Goal: Task Accomplishment & Management: Use online tool/utility

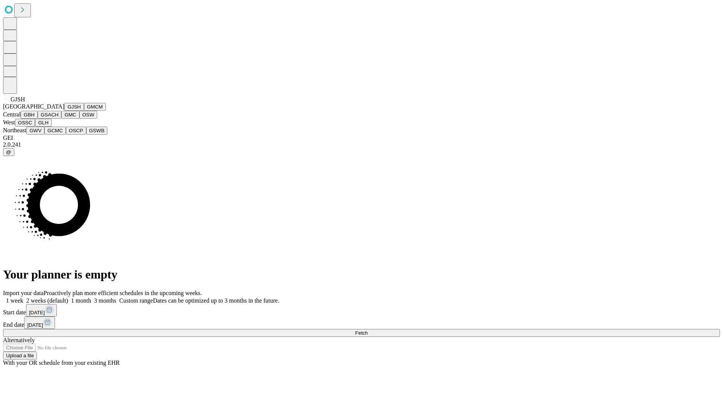
click at [64, 111] on button "GJSH" at bounding box center [74, 107] width 20 height 8
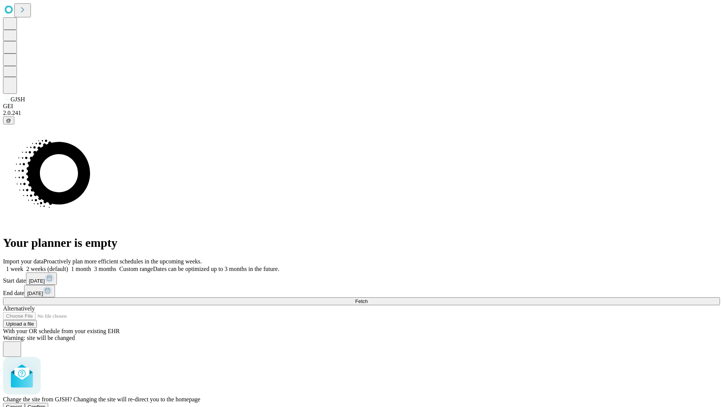
click at [46, 404] on span "Confirm" at bounding box center [37, 407] width 18 height 6
click at [91, 265] on label "1 month" at bounding box center [79, 268] width 23 height 6
click at [367, 298] on span "Fetch" at bounding box center [361, 301] width 12 height 6
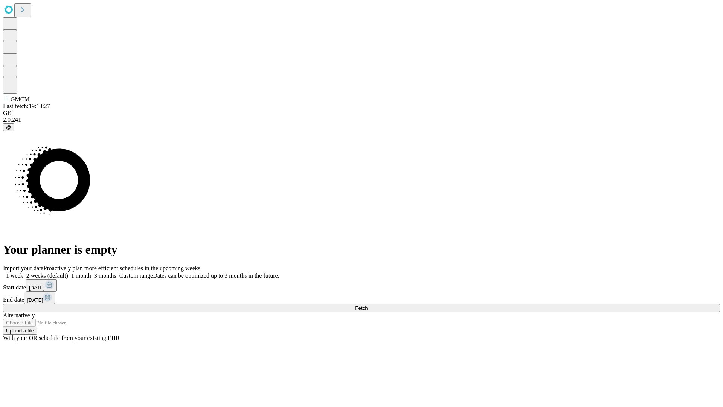
click at [91, 272] on label "1 month" at bounding box center [79, 275] width 23 height 6
click at [367, 305] on span "Fetch" at bounding box center [361, 308] width 12 height 6
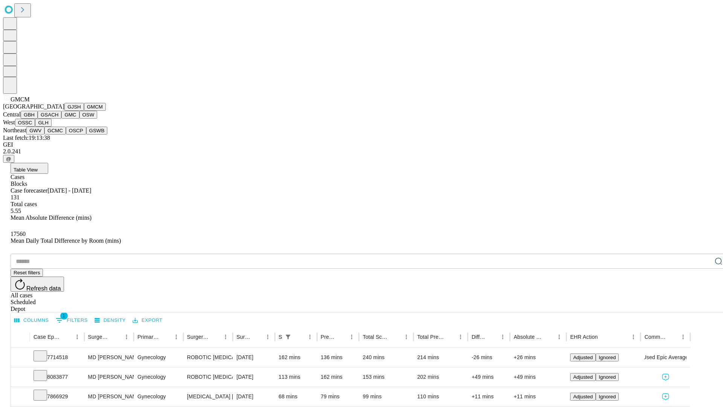
click at [38, 119] on button "GBH" at bounding box center [29, 115] width 17 height 8
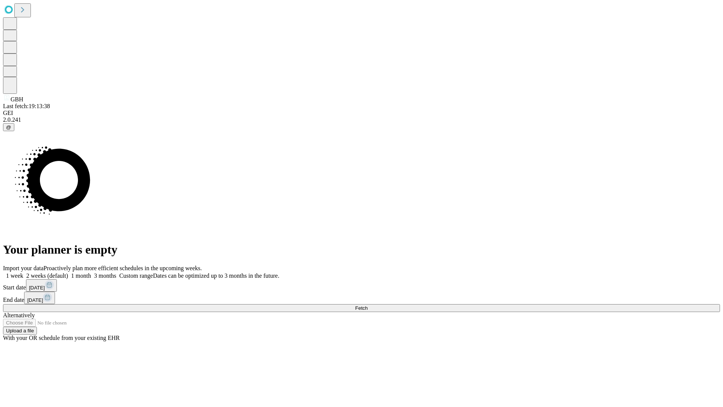
click at [91, 272] on label "1 month" at bounding box center [79, 275] width 23 height 6
click at [367, 305] on span "Fetch" at bounding box center [361, 308] width 12 height 6
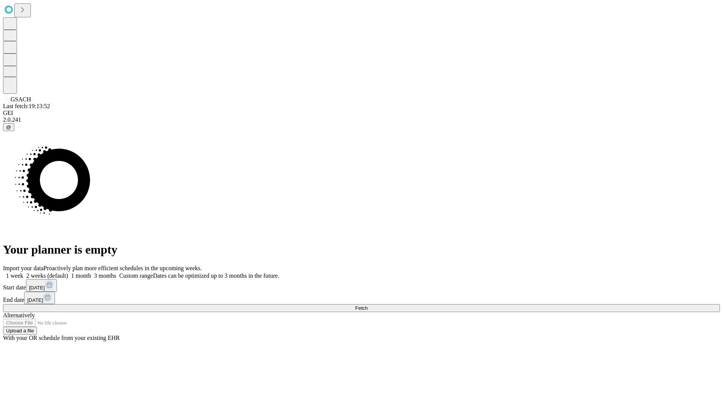
click at [91, 272] on label "1 month" at bounding box center [79, 275] width 23 height 6
click at [367, 305] on span "Fetch" at bounding box center [361, 308] width 12 height 6
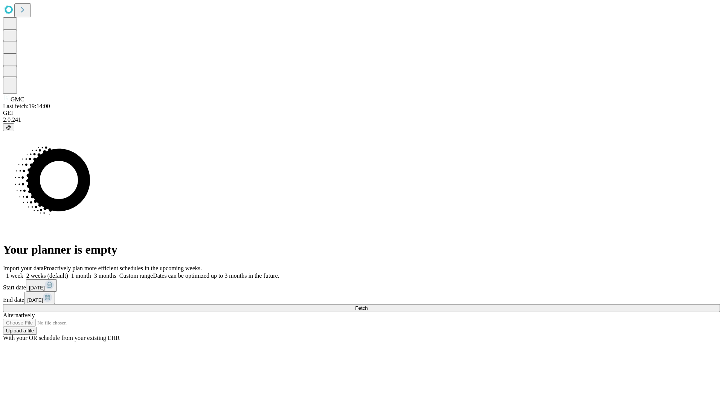
click at [91, 272] on label "1 month" at bounding box center [79, 275] width 23 height 6
click at [367, 305] on span "Fetch" at bounding box center [361, 308] width 12 height 6
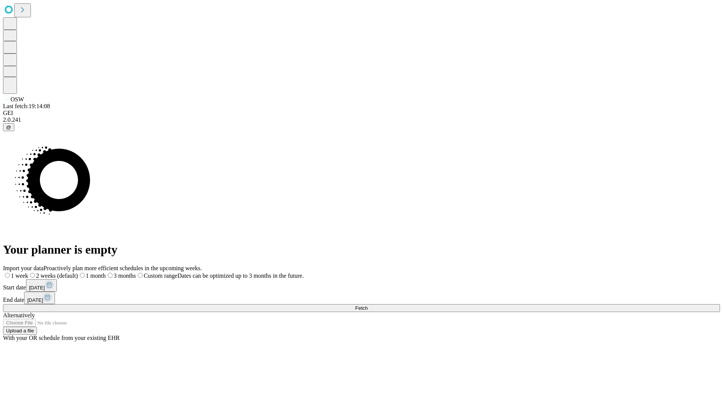
click at [106, 272] on label "1 month" at bounding box center [92, 275] width 28 height 6
click at [367, 305] on span "Fetch" at bounding box center [361, 308] width 12 height 6
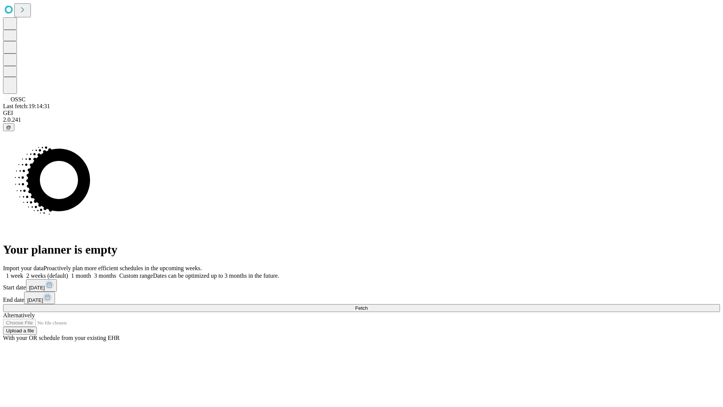
click at [91, 272] on label "1 month" at bounding box center [79, 275] width 23 height 6
click at [367, 305] on span "Fetch" at bounding box center [361, 308] width 12 height 6
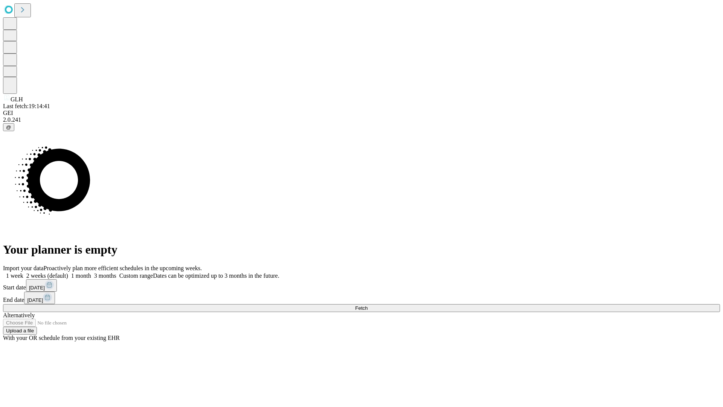
click at [91, 272] on label "1 month" at bounding box center [79, 275] width 23 height 6
click at [367, 305] on span "Fetch" at bounding box center [361, 308] width 12 height 6
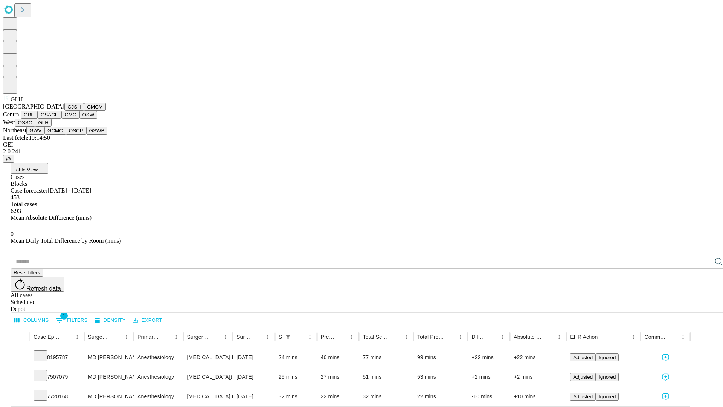
click at [44, 134] on button "GWV" at bounding box center [35, 130] width 18 height 8
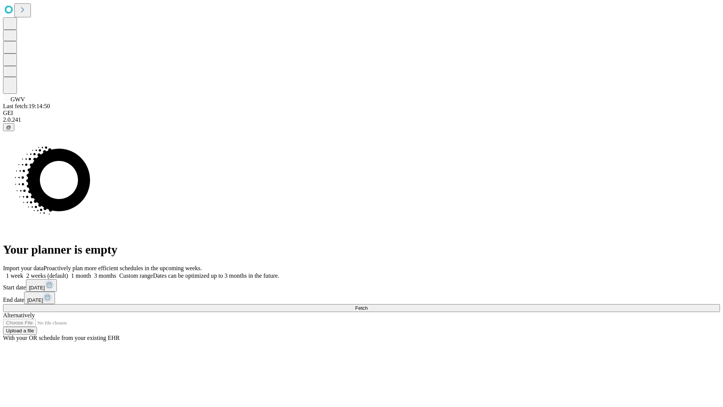
click at [367, 305] on span "Fetch" at bounding box center [361, 308] width 12 height 6
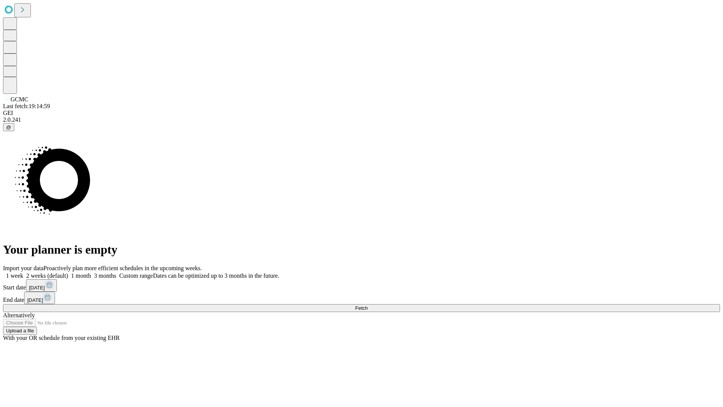
click at [91, 272] on label "1 month" at bounding box center [79, 275] width 23 height 6
click at [367, 305] on span "Fetch" at bounding box center [361, 308] width 12 height 6
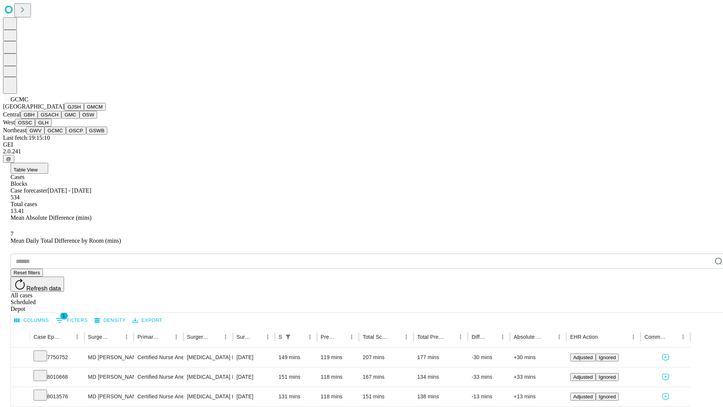
click at [66, 134] on button "OSCP" at bounding box center [76, 130] width 20 height 8
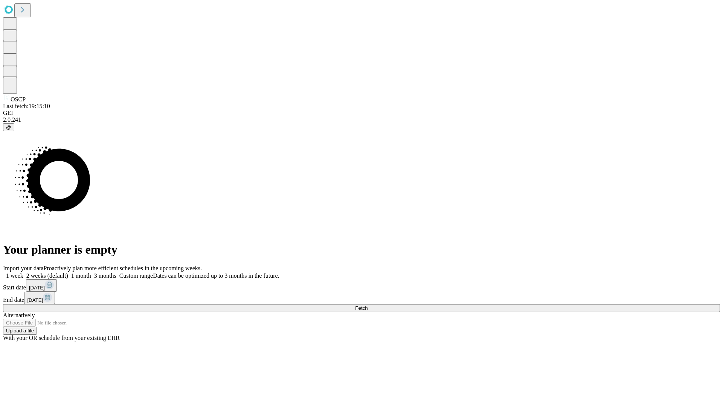
click at [91, 272] on label "1 month" at bounding box center [79, 275] width 23 height 6
click at [367, 305] on span "Fetch" at bounding box center [361, 308] width 12 height 6
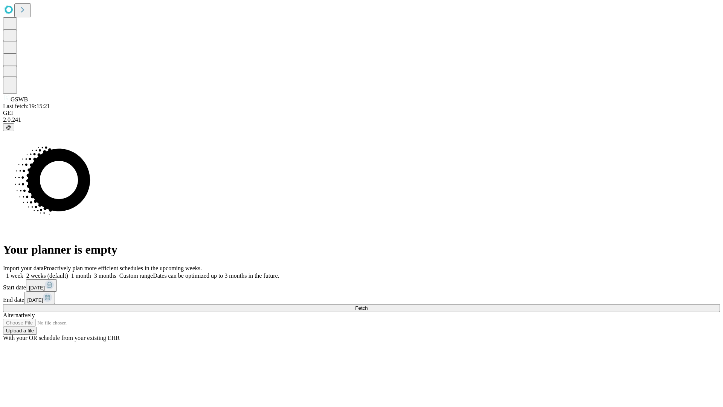
click at [91, 272] on label "1 month" at bounding box center [79, 275] width 23 height 6
click at [367, 305] on span "Fetch" at bounding box center [361, 308] width 12 height 6
